Goal: Task Accomplishment & Management: Use online tool/utility

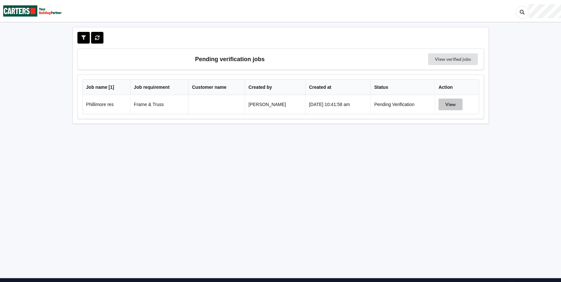
click at [453, 104] on button "View" at bounding box center [451, 105] width 24 height 12
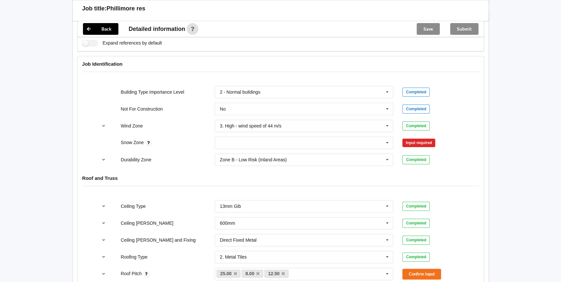
scroll to position [266, 0]
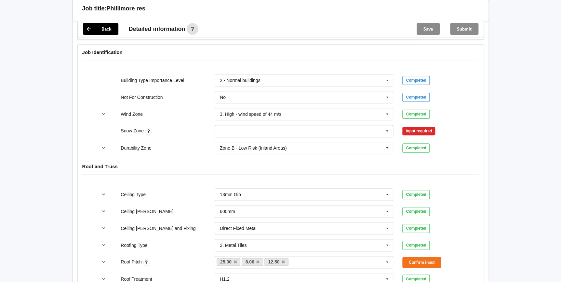
click at [387, 134] on icon at bounding box center [388, 131] width 10 height 12
click at [248, 142] on div "N0" at bounding box center [304, 143] width 178 height 12
click at [418, 130] on button "Confirm input" at bounding box center [422, 131] width 39 height 11
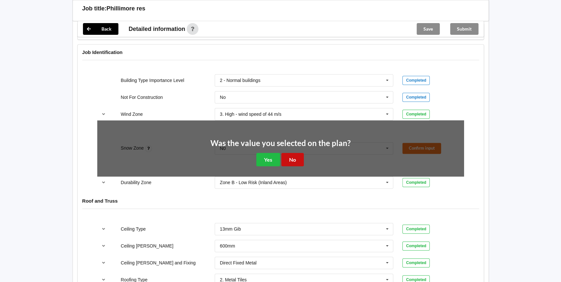
click at [292, 155] on button "No" at bounding box center [293, 159] width 22 height 13
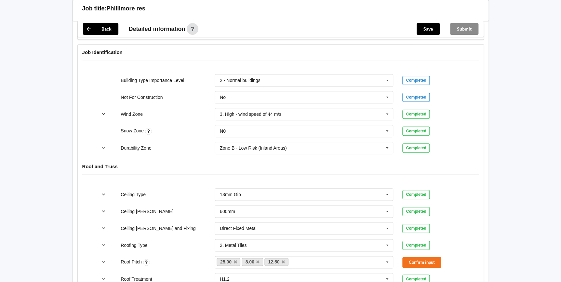
click at [107, 113] on button "reference-toggle" at bounding box center [103, 114] width 13 height 12
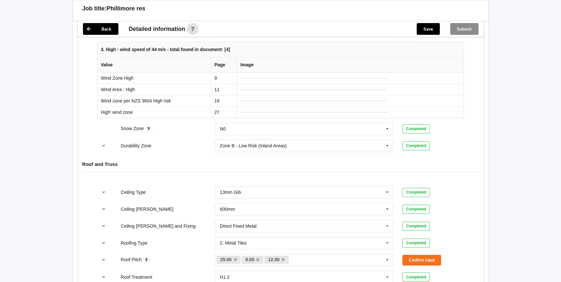
scroll to position [237, 0]
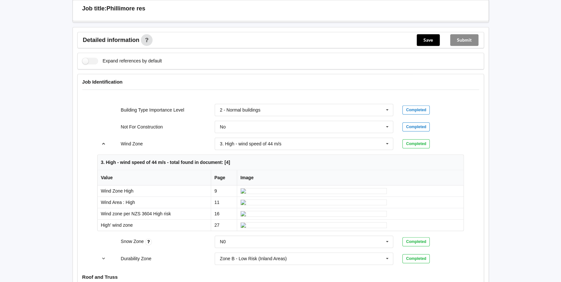
click at [104, 143] on icon "reference-toggle" at bounding box center [104, 144] width 6 height 4
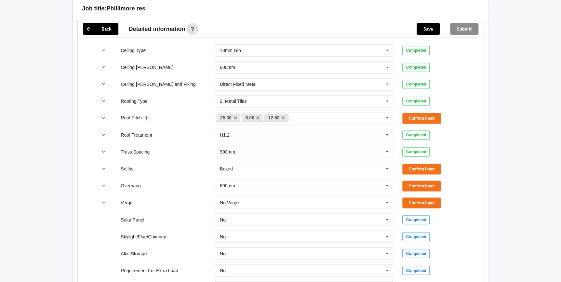
scroll to position [414, 0]
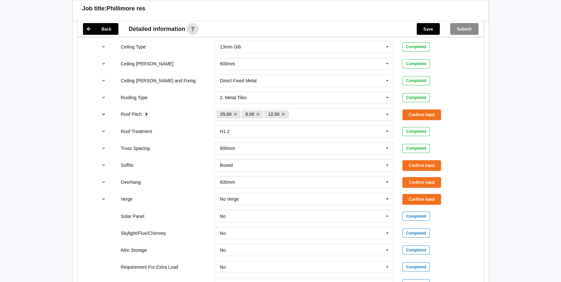
click at [104, 112] on icon "reference-toggle" at bounding box center [104, 114] width 6 height 4
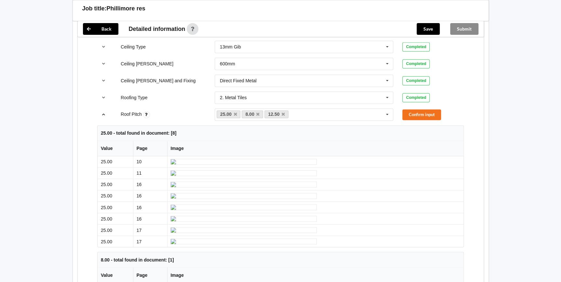
click at [104, 114] on icon "reference-toggle" at bounding box center [104, 114] width 6 height 4
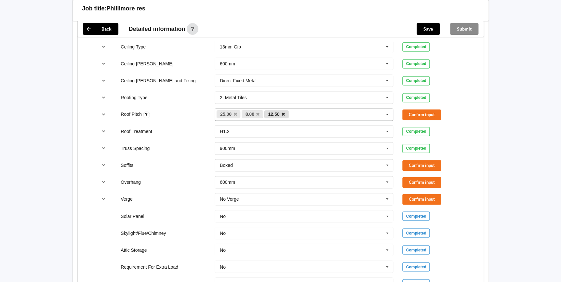
click at [259, 113] on icon at bounding box center [257, 114] width 3 height 4
click at [260, 114] on icon at bounding box center [260, 114] width 3 height 4
click at [422, 112] on button "Confirm input" at bounding box center [422, 114] width 39 height 11
click at [410, 165] on button "Confirm input" at bounding box center [422, 165] width 39 height 11
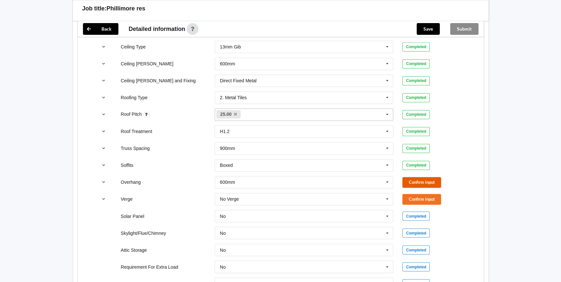
click at [416, 177] on button "Confirm input" at bounding box center [422, 182] width 39 height 11
click at [421, 198] on button "Confirm input" at bounding box center [422, 199] width 39 height 11
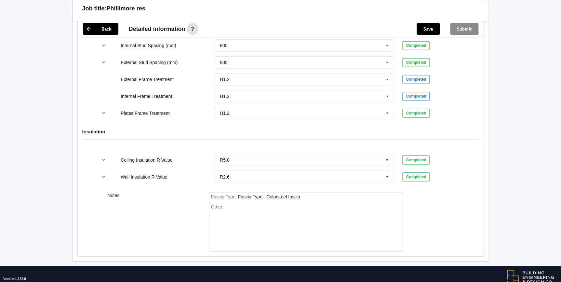
scroll to position [748, 0]
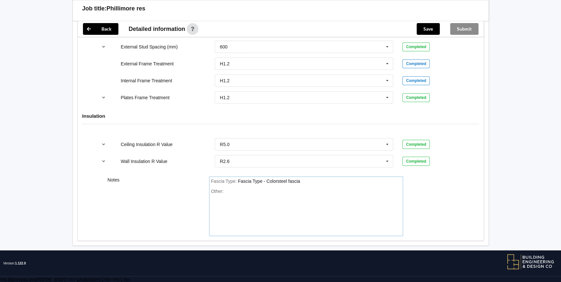
click at [228, 191] on div "Other:" at bounding box center [306, 212] width 190 height 46
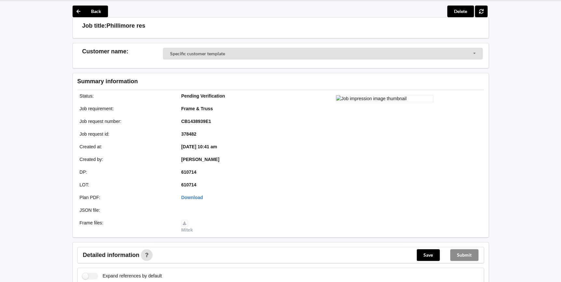
scroll to position [0, 0]
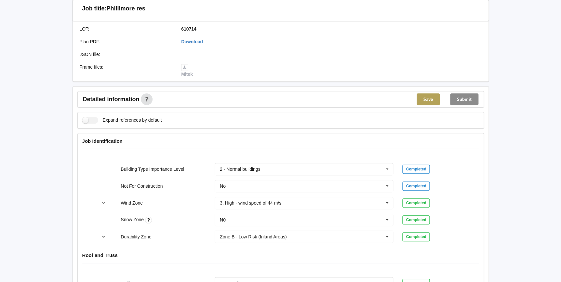
click at [420, 94] on button "Save" at bounding box center [428, 99] width 23 height 12
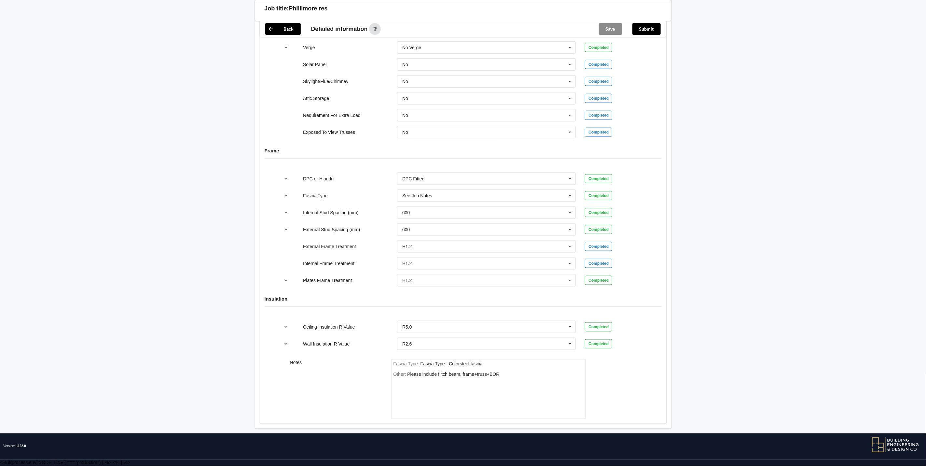
scroll to position [548, 0]
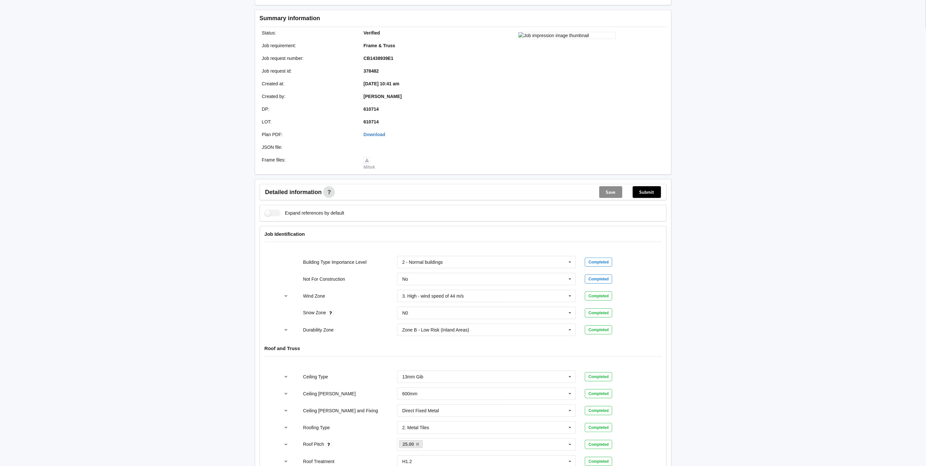
scroll to position [0, 0]
